Goal: Navigation & Orientation: Understand site structure

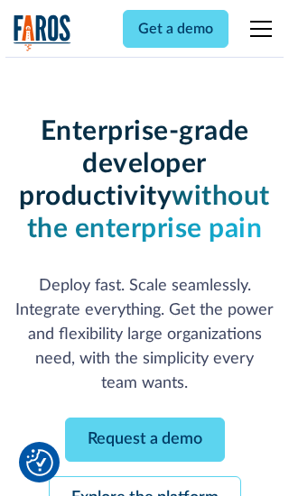
scroll to position [191, 0]
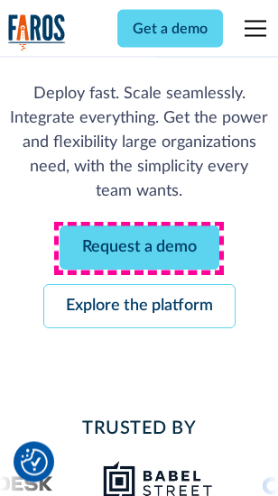
click at [139, 249] on link "Request a demo" at bounding box center [140, 248] width 160 height 44
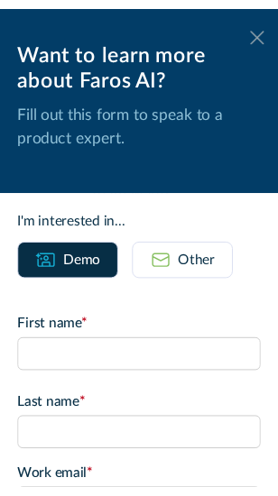
scroll to position [0, 0]
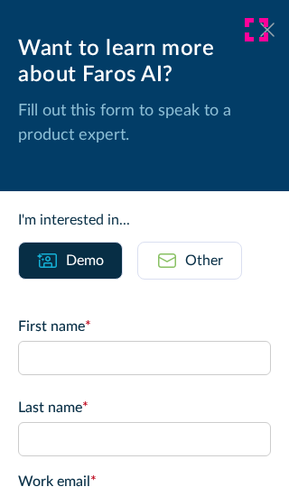
click at [260, 30] on icon at bounding box center [267, 30] width 14 height 14
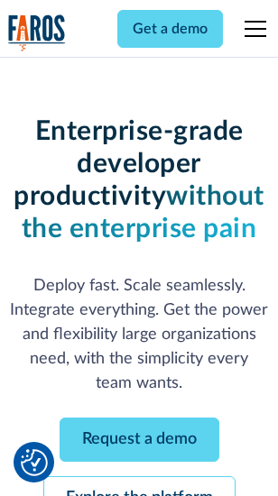
scroll to position [250, 0]
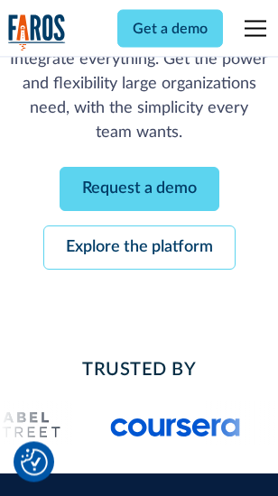
click at [139, 249] on link "Explore the platform" at bounding box center [139, 248] width 192 height 44
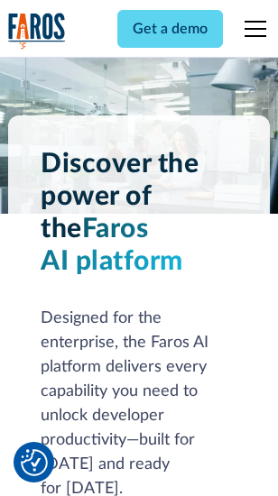
scroll to position [13744, 0]
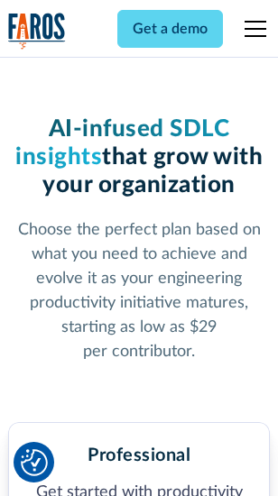
scroll to position [2860, 0]
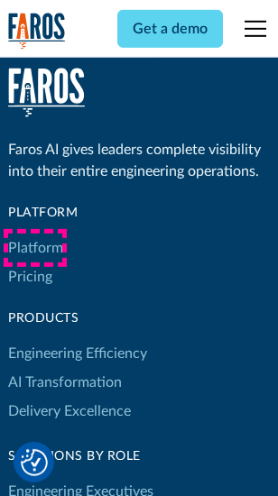
click at [35, 248] on link "Platform" at bounding box center [35, 248] width 55 height 29
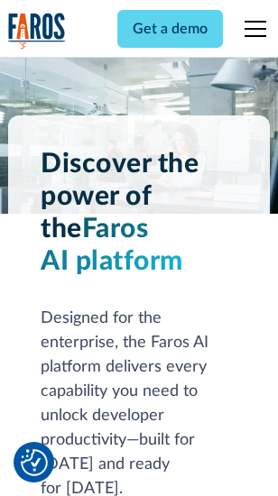
scroll to position [14324, 0]
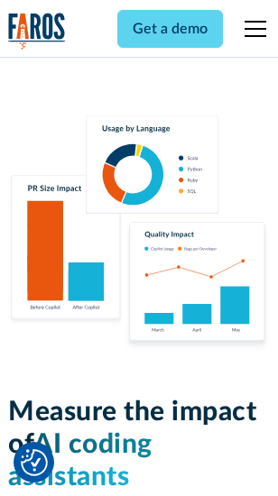
scroll to position [11264, 0]
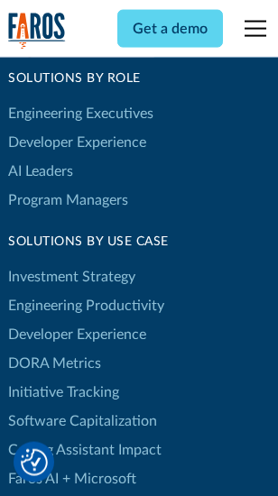
click at [54, 349] on link "DORA Metrics" at bounding box center [54, 363] width 93 height 29
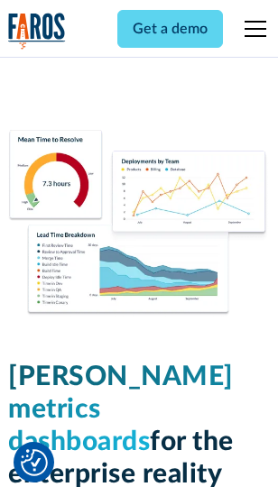
scroll to position [7988, 0]
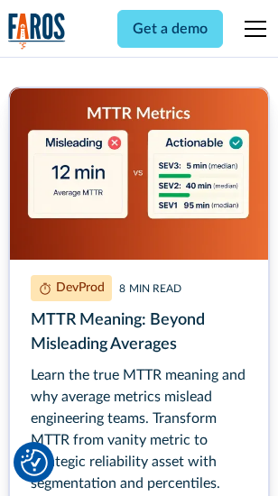
scroll to position [8189, 0]
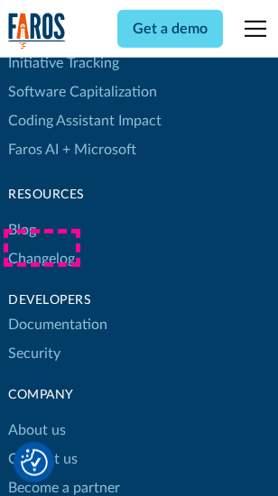
click at [42, 248] on link "Changelog" at bounding box center [41, 258] width 67 height 29
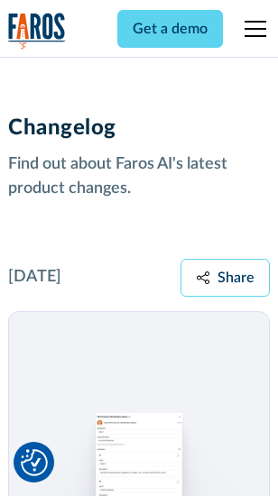
scroll to position [22125, 0]
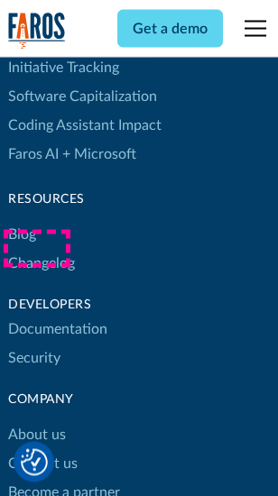
click at [36, 421] on link "About us" at bounding box center [37, 435] width 58 height 29
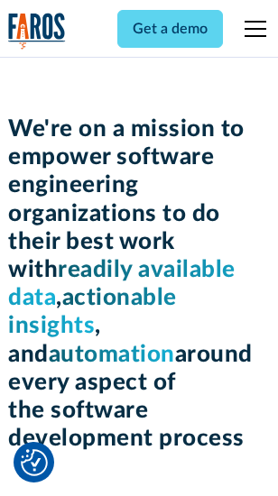
scroll to position [6240, 0]
